Goal: Task Accomplishment & Management: Use online tool/utility

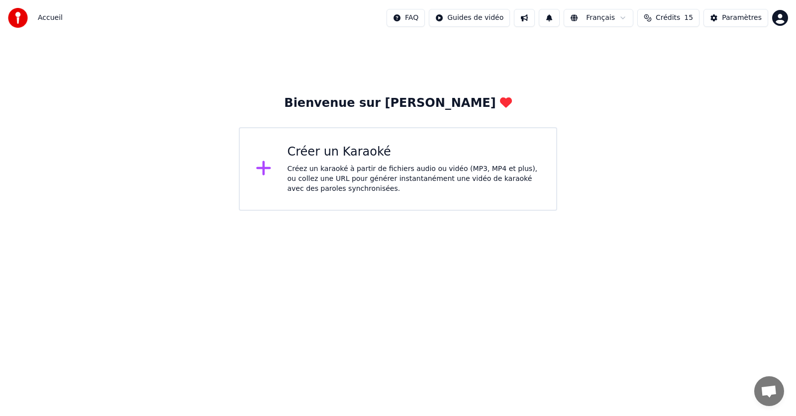
click at [327, 175] on div "Créez un karaoké à partir de fichiers audio ou vidéo (MP3, MP4 et plus), ou col…" at bounding box center [413, 179] width 253 height 30
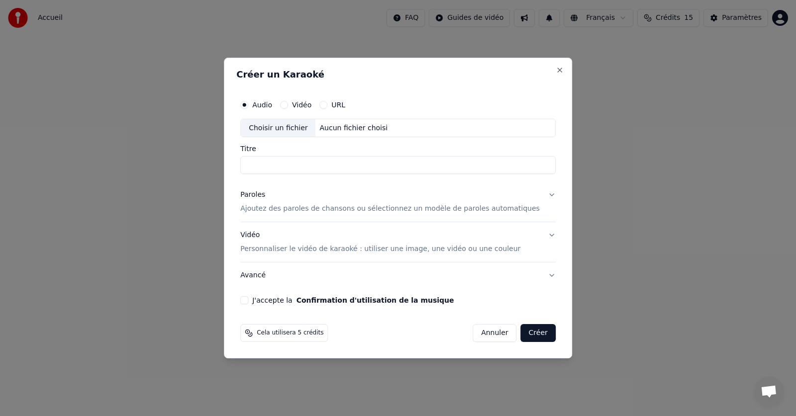
click at [288, 103] on button "Vidéo" at bounding box center [284, 105] width 8 height 8
click at [320, 162] on input "Titre" at bounding box center [397, 166] width 315 height 18
type input "**********"
click at [451, 210] on p "Ajoutez des paroles de chansons ou sélectionnez un modèle de paroles automatiqu…" at bounding box center [389, 209] width 299 height 10
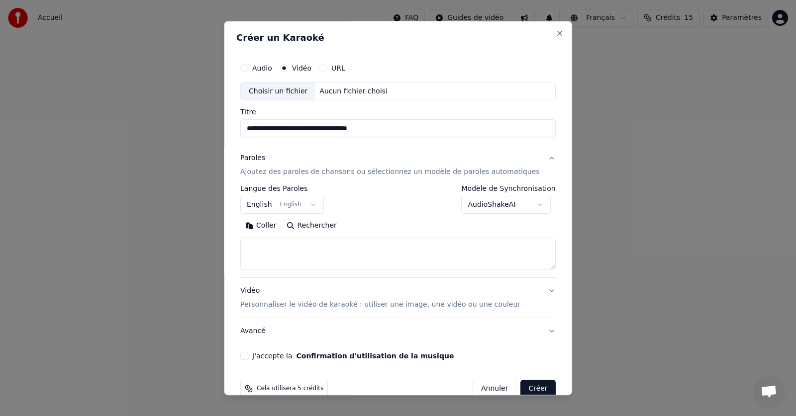
click at [281, 246] on textarea at bounding box center [397, 254] width 315 height 32
click at [275, 228] on button "Coller" at bounding box center [260, 226] width 41 height 16
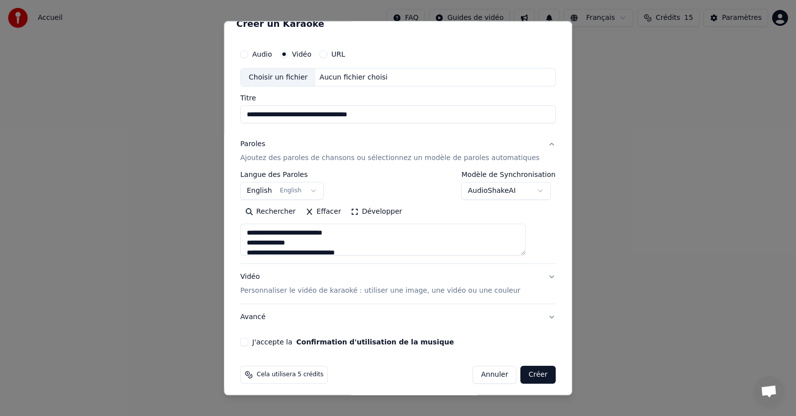
type textarea "**********"
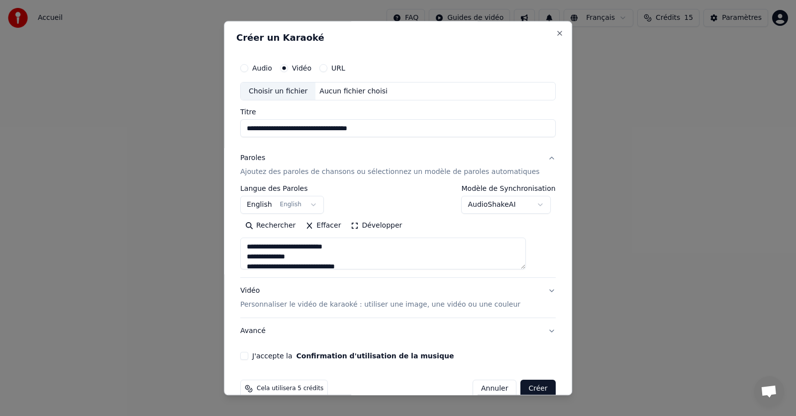
click at [305, 208] on button "English English" at bounding box center [282, 205] width 84 height 18
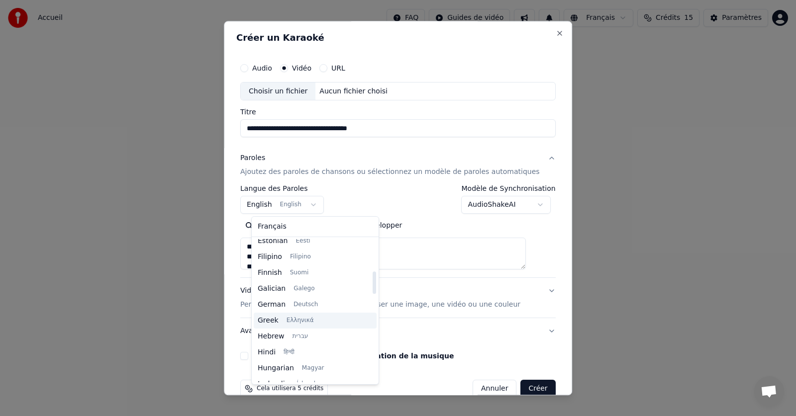
scroll to position [179, 0]
select select "**"
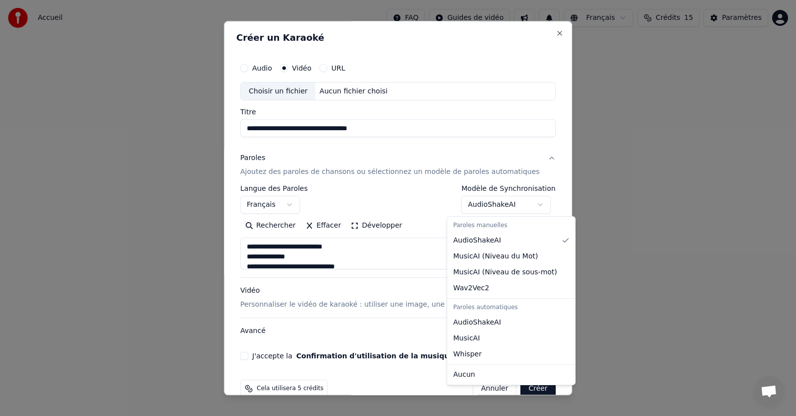
click at [519, 204] on body "**********" at bounding box center [398, 105] width 796 height 211
click at [393, 196] on body "**********" at bounding box center [398, 105] width 796 height 211
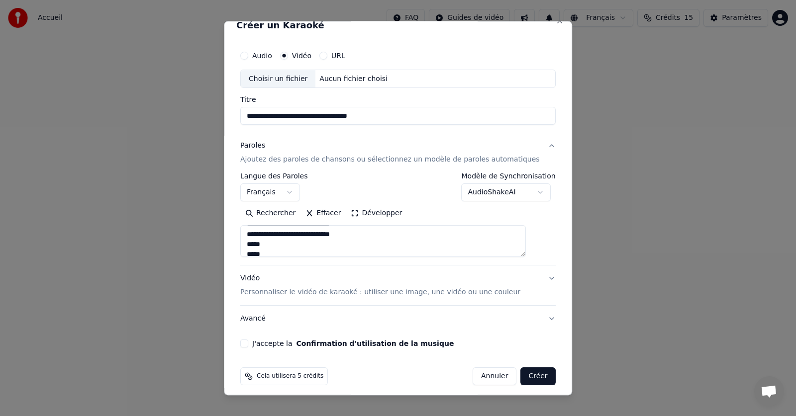
scroll to position [19, 0]
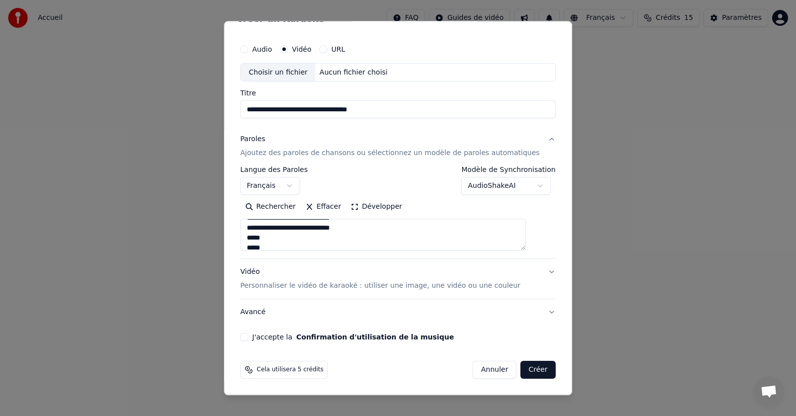
click at [248, 337] on button "J'accepte la Confirmation d'utilisation de la musique" at bounding box center [244, 338] width 8 height 8
click at [522, 372] on button "Créer" at bounding box center [538, 370] width 35 height 18
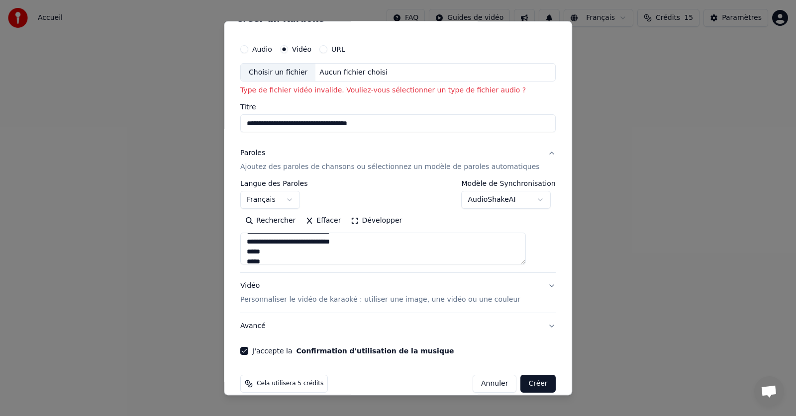
click at [522, 383] on button "Créer" at bounding box center [538, 384] width 35 height 18
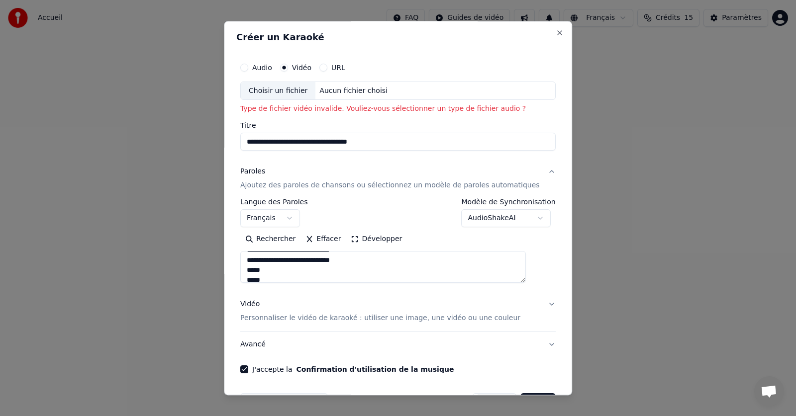
scroll to position [0, 0]
click at [280, 92] on div "Choisir un fichier" at bounding box center [278, 92] width 75 height 18
type textarea "**********"
type input "**********"
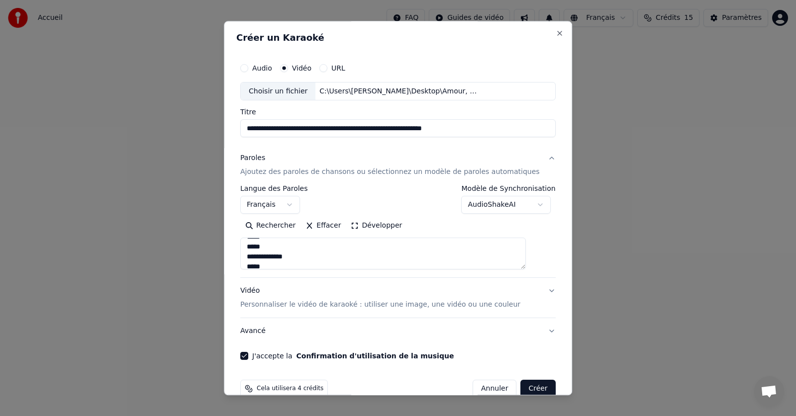
scroll to position [19, 0]
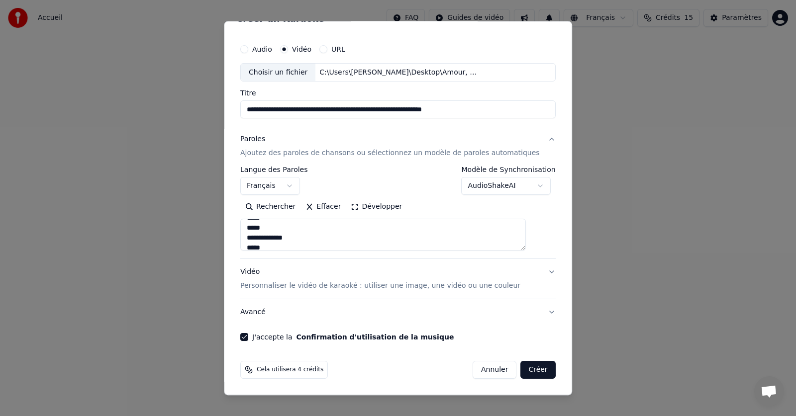
click at [521, 368] on button "Créer" at bounding box center [538, 370] width 35 height 18
type textarea "**********"
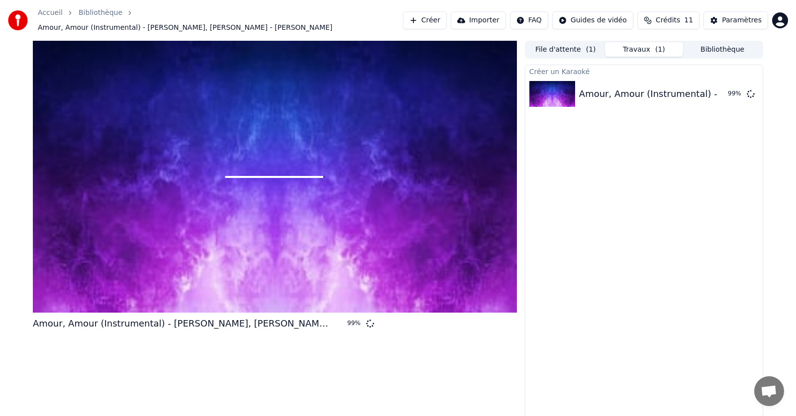
click at [497, 16] on button "Importer" at bounding box center [478, 20] width 55 height 18
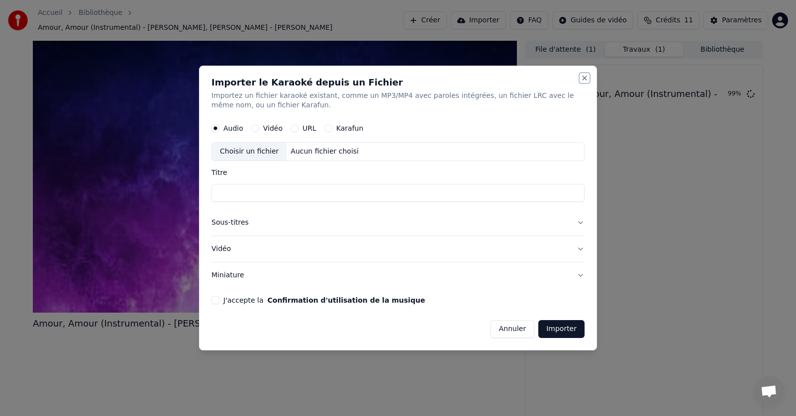
click at [584, 76] on button "Close" at bounding box center [584, 78] width 8 height 8
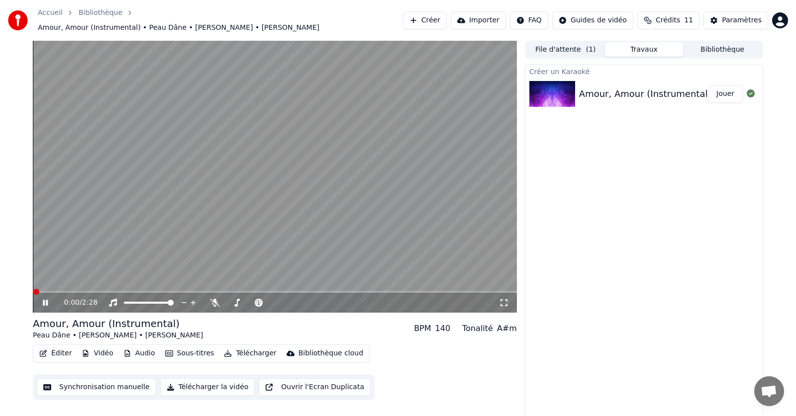
click at [46, 300] on icon at bounding box center [45, 303] width 5 height 6
click at [45, 299] on icon at bounding box center [45, 302] width 6 height 7
click at [33, 289] on span at bounding box center [36, 292] width 6 height 6
click at [51, 291] on span at bounding box center [275, 292] width 484 height 2
click at [44, 300] on icon at bounding box center [45, 303] width 5 height 6
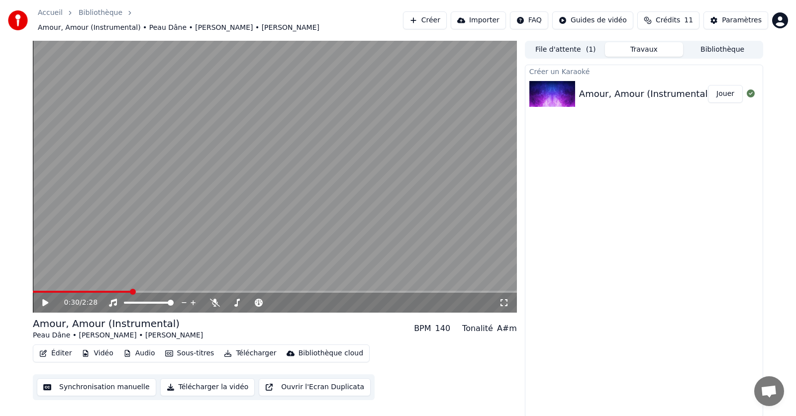
click at [131, 291] on span at bounding box center [275, 292] width 484 height 2
click at [41, 299] on icon at bounding box center [52, 303] width 23 height 8
click at [727, 88] on button "Jouer" at bounding box center [725, 94] width 35 height 18
click at [43, 300] on icon at bounding box center [45, 303] width 5 height 6
click at [489, 19] on button "Importer" at bounding box center [478, 20] width 55 height 18
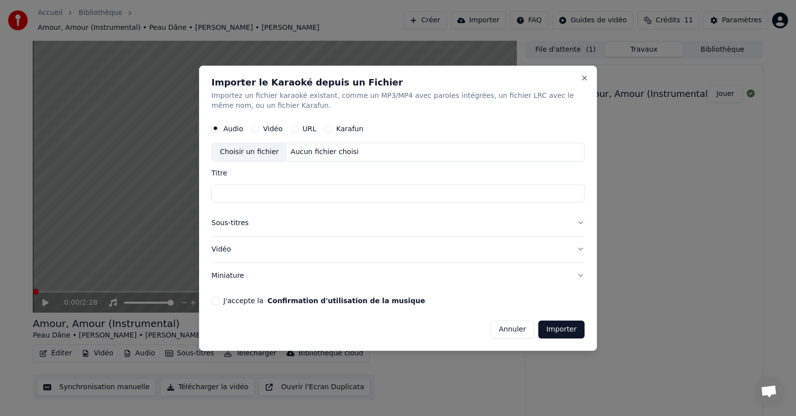
click at [253, 126] on button "Vidéo" at bounding box center [255, 129] width 8 height 8
click at [241, 195] on input "Titre" at bounding box center [397, 193] width 373 height 18
type input "**********"
click at [219, 302] on button "J'accepte la Confirmation d'utilisation de la musique" at bounding box center [215, 300] width 8 height 8
click at [565, 330] on button "Importer" at bounding box center [561, 329] width 46 height 18
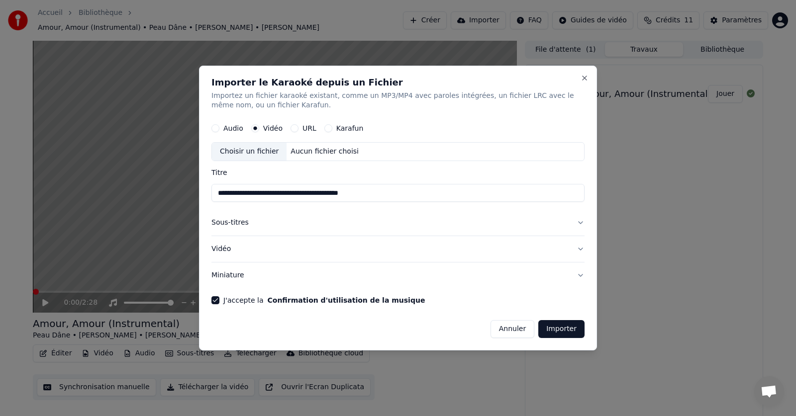
click at [563, 328] on button "Importer" at bounding box center [561, 329] width 46 height 18
click at [580, 250] on button "Vidéo" at bounding box center [397, 249] width 373 height 26
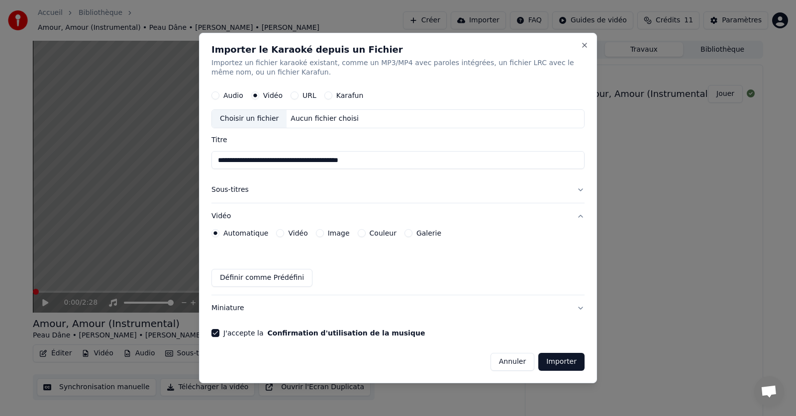
click at [278, 237] on button "Vidéo" at bounding box center [280, 233] width 8 height 8
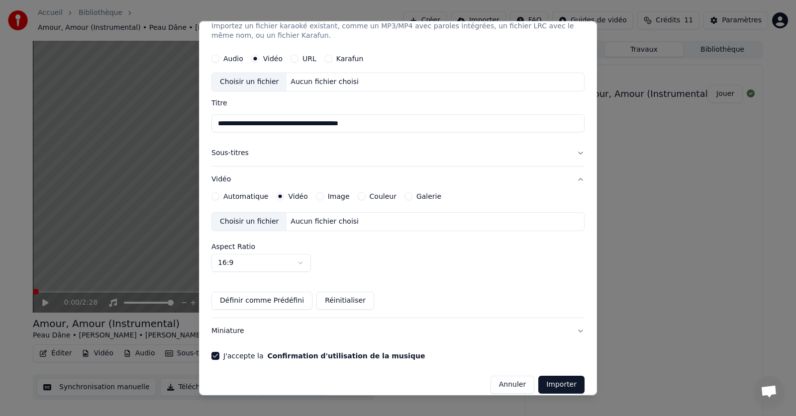
scroll to position [36, 0]
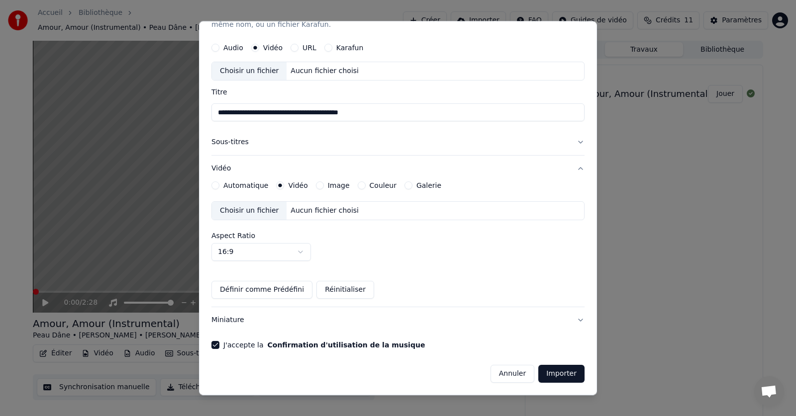
click at [553, 371] on button "Importer" at bounding box center [561, 374] width 46 height 18
click at [505, 375] on button "Annuler" at bounding box center [512, 374] width 44 height 18
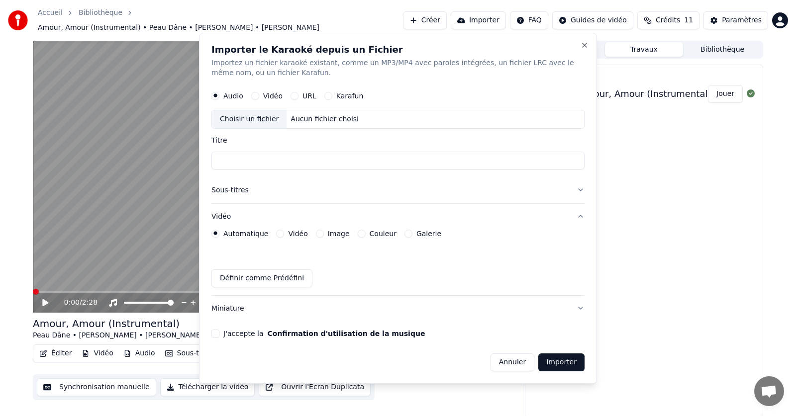
scroll to position [0, 0]
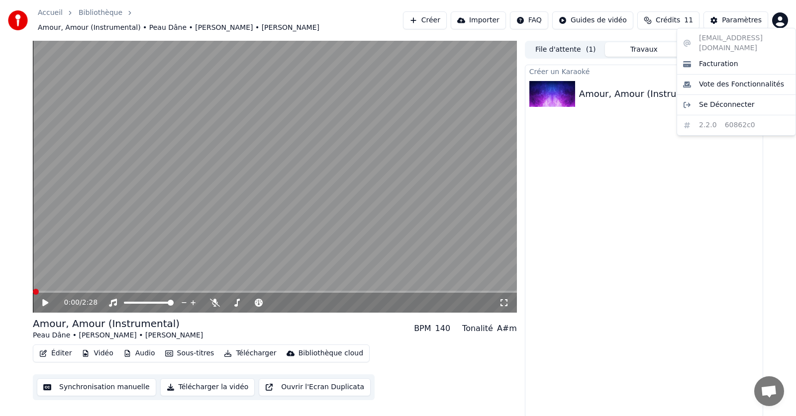
click at [780, 18] on html "Accueil Bibliothèque Amour, Amour (Instrumental) • Peau Dâne • [PERSON_NAME] • …" at bounding box center [398, 208] width 796 height 416
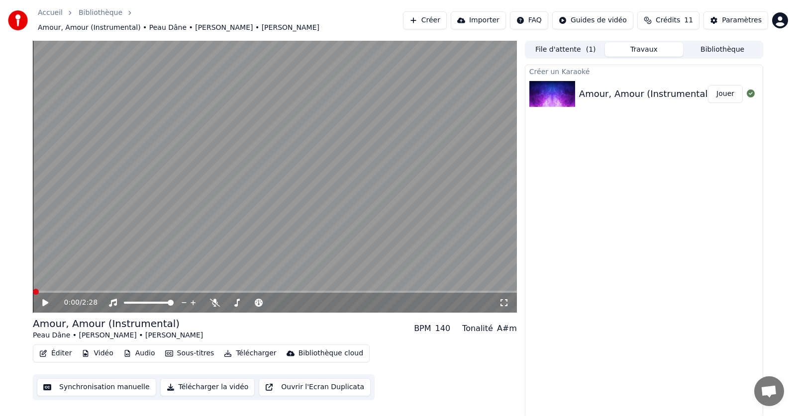
click at [45, 299] on icon at bounding box center [45, 302] width 6 height 7
click at [234, 285] on video at bounding box center [275, 177] width 484 height 272
click at [269, 293] on div "0:47 / 2:28" at bounding box center [275, 303] width 484 height 20
click at [174, 301] on span at bounding box center [171, 303] width 6 height 6
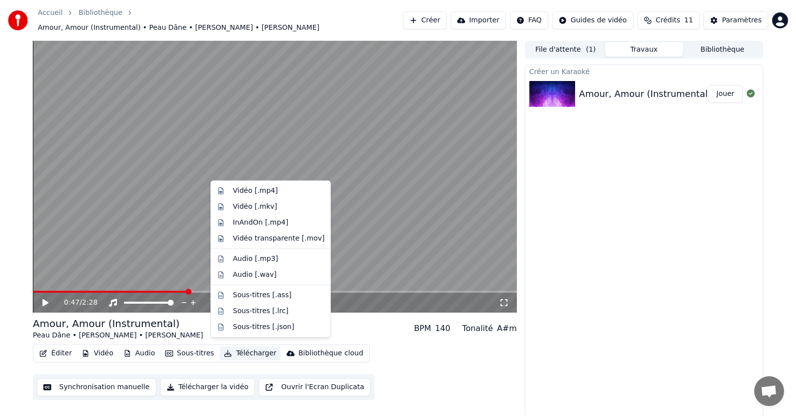
click at [242, 347] on button "Télécharger" at bounding box center [250, 354] width 60 height 14
click at [261, 193] on div "Vidéo [.mp4]" at bounding box center [255, 191] width 45 height 10
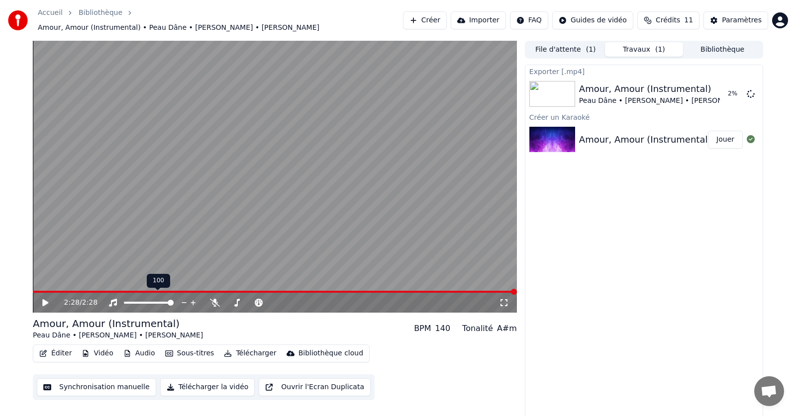
click at [517, 292] on span at bounding box center [514, 292] width 6 height 6
click at [47, 299] on icon at bounding box center [52, 303] width 23 height 8
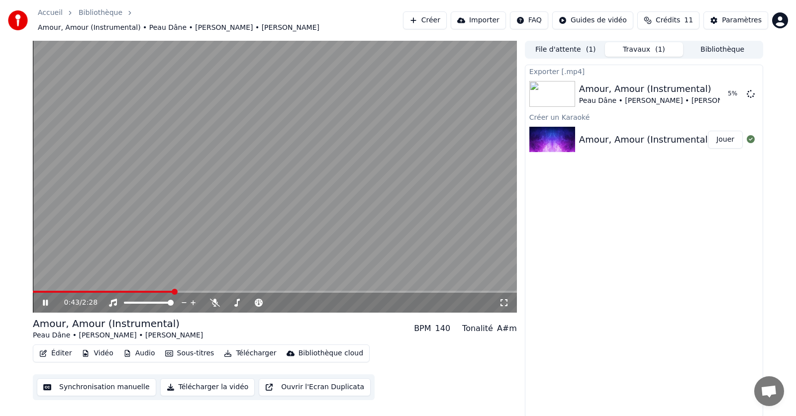
click at [174, 291] on span at bounding box center [275, 292] width 484 height 2
click at [282, 291] on span at bounding box center [275, 292] width 484 height 2
click at [331, 291] on span at bounding box center [275, 292] width 484 height 2
click at [45, 300] on icon at bounding box center [45, 303] width 5 height 6
click at [45, 299] on icon at bounding box center [45, 302] width 6 height 7
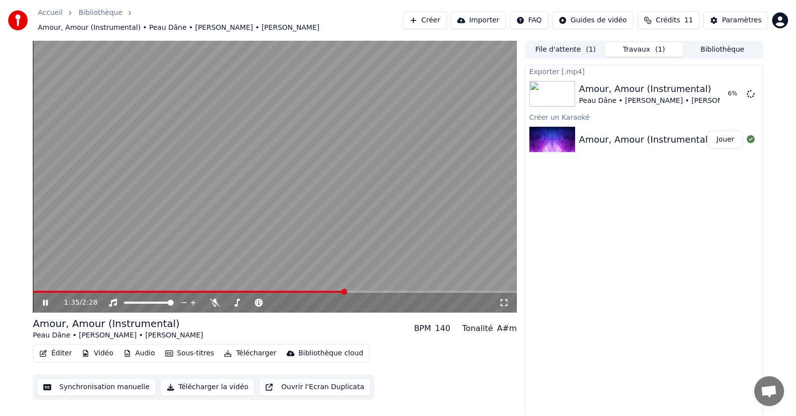
click at [362, 291] on span at bounding box center [275, 292] width 484 height 2
click at [378, 291] on span at bounding box center [275, 292] width 484 height 2
click at [399, 285] on video at bounding box center [275, 177] width 484 height 272
click at [44, 299] on icon at bounding box center [45, 302] width 6 height 7
click at [415, 285] on video at bounding box center [275, 177] width 484 height 272
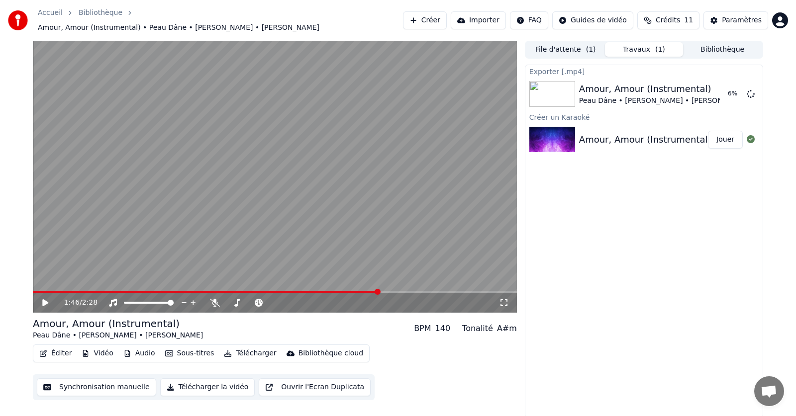
click at [47, 299] on icon at bounding box center [52, 303] width 23 height 8
click at [215, 299] on icon at bounding box center [215, 303] width 10 height 8
click at [214, 299] on icon at bounding box center [214, 303] width 5 height 8
click at [427, 285] on video at bounding box center [275, 177] width 484 height 272
click at [42, 299] on icon at bounding box center [52, 303] width 23 height 8
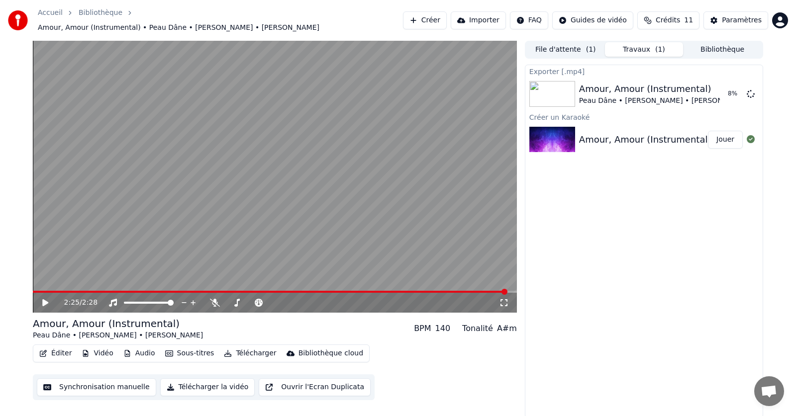
click at [46, 299] on icon at bounding box center [45, 302] width 6 height 7
click at [46, 299] on icon at bounding box center [52, 303] width 23 height 8
click at [45, 299] on icon at bounding box center [45, 302] width 6 height 7
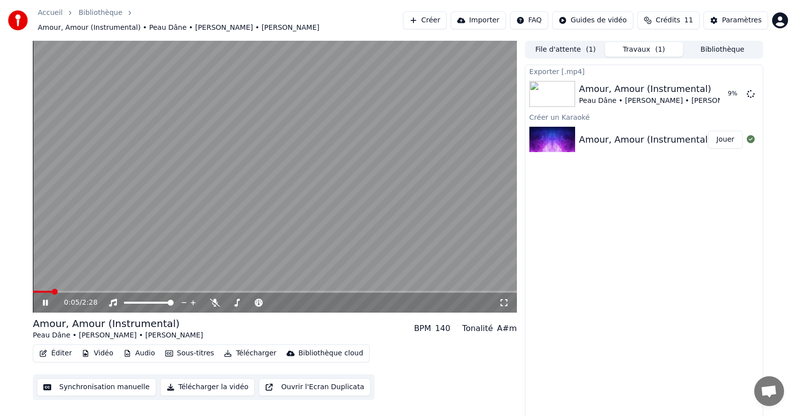
click at [44, 300] on icon at bounding box center [45, 303] width 5 height 6
click at [33, 289] on span at bounding box center [36, 292] width 6 height 6
click at [45, 299] on icon at bounding box center [45, 302] width 6 height 7
click at [44, 300] on icon at bounding box center [45, 303] width 5 height 6
click at [33, 289] on span at bounding box center [36, 292] width 6 height 6
